Goal: Find specific page/section: Find specific page/section

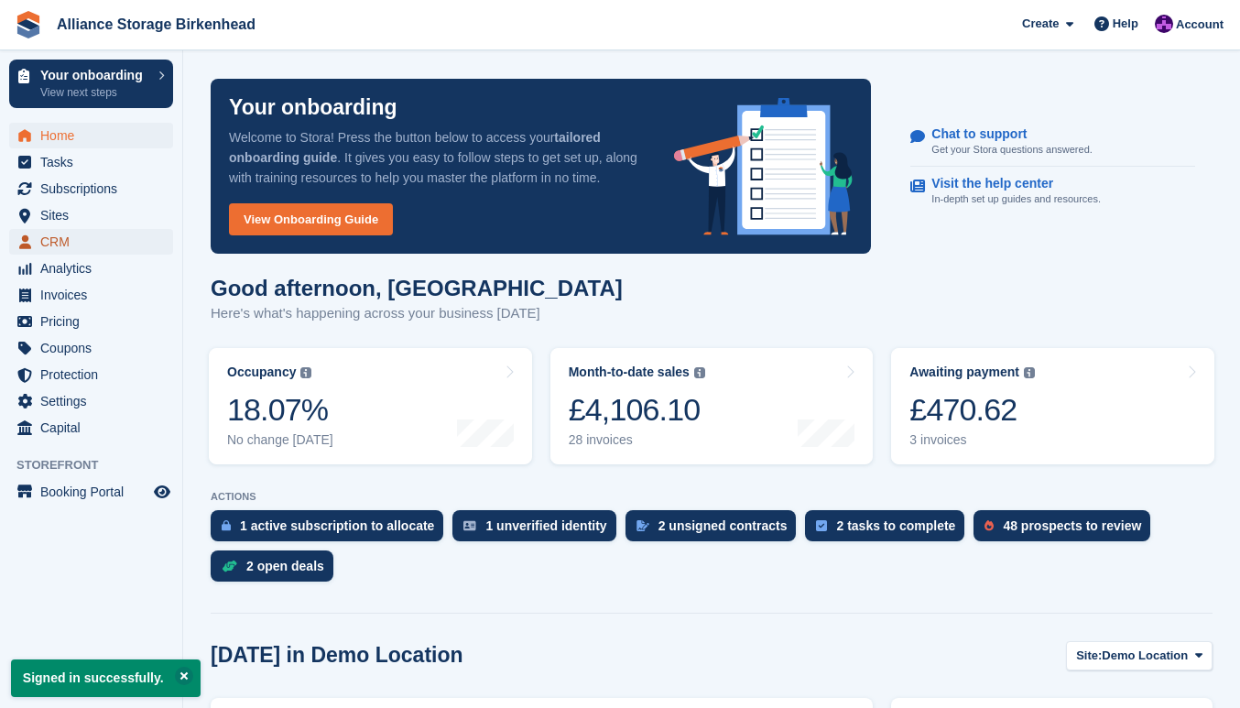
click at [90, 243] on span "CRM" at bounding box center [95, 242] width 110 height 26
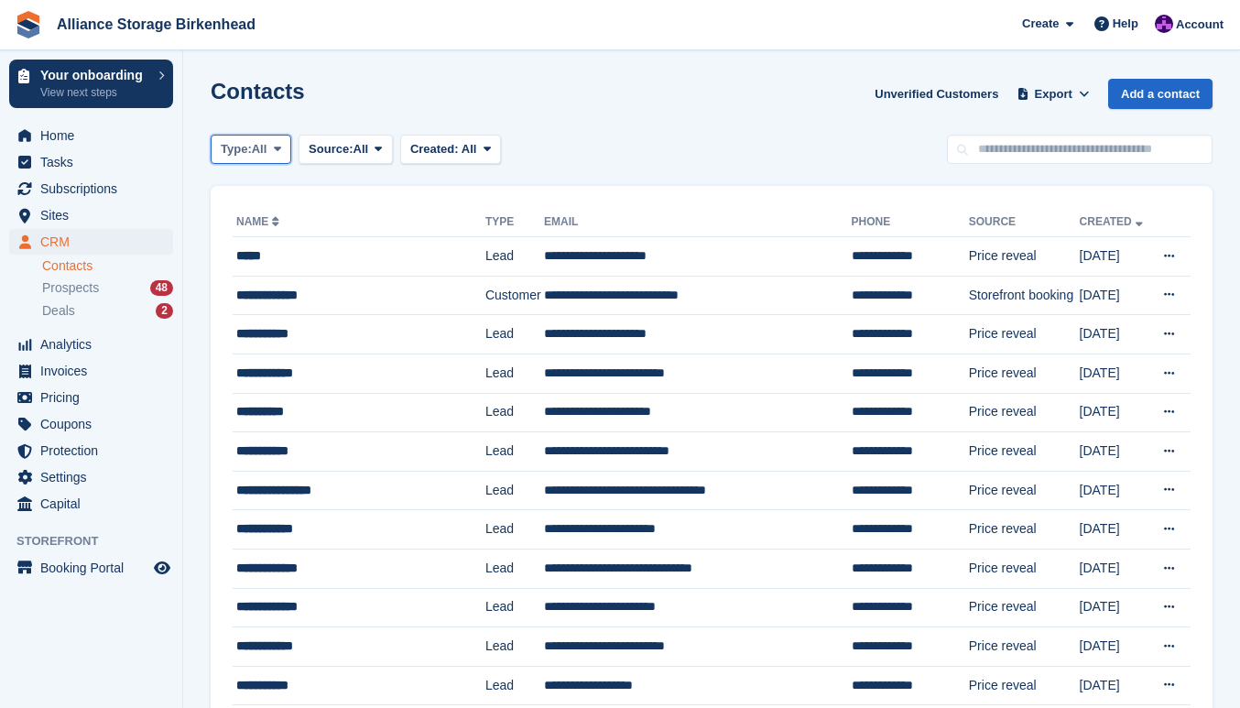
click at [245, 153] on span "Type:" at bounding box center [236, 149] width 31 height 18
click at [251, 228] on link "Lead" at bounding box center [298, 225] width 159 height 33
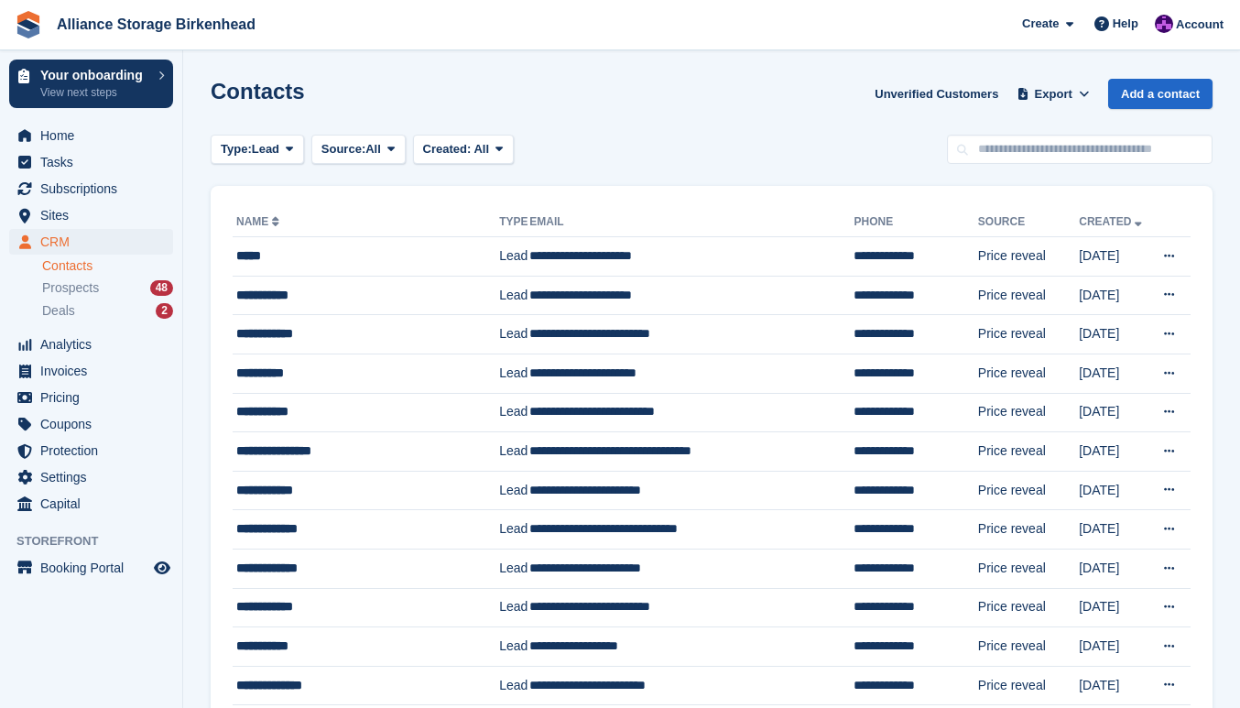
click at [257, 160] on button "Type: Lead" at bounding box center [257, 150] width 93 height 30
click at [266, 197] on link "All" at bounding box center [298, 192] width 159 height 33
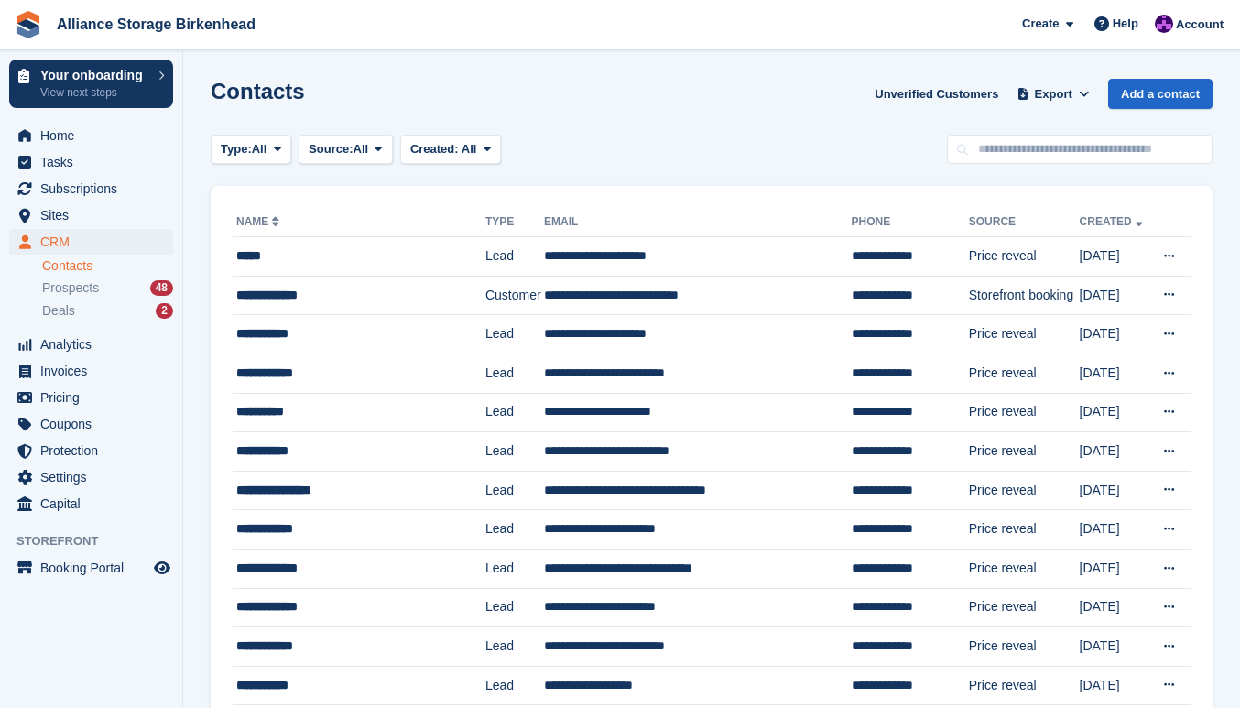
click at [556, 124] on div "Contacts Unverified Customers Export Export Contacts Export a CSV of all Contac…" at bounding box center [712, 105] width 1002 height 52
